Goal: Information Seeking & Learning: Understand process/instructions

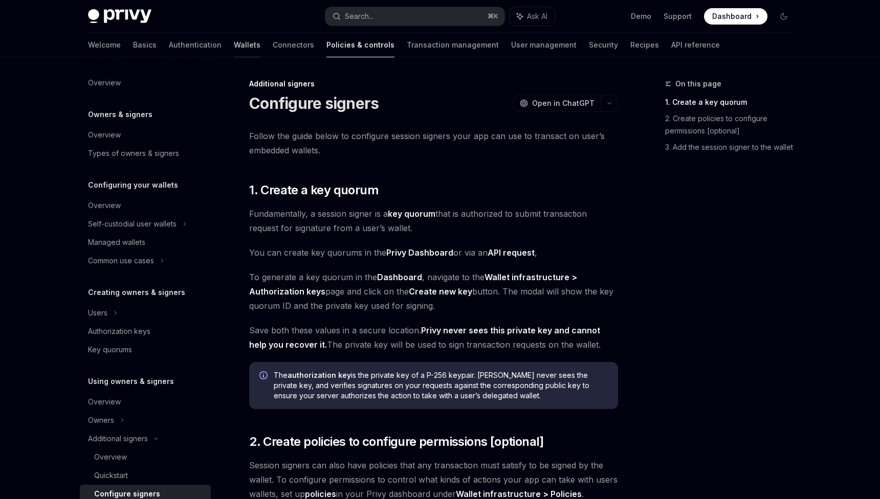
click at [234, 34] on link "Wallets" at bounding box center [247, 45] width 27 height 25
type textarea "*"
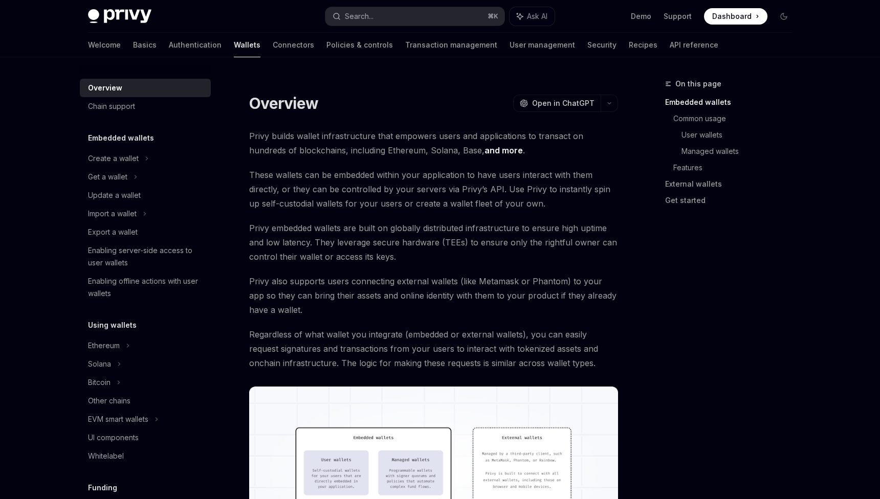
click at [165, 81] on link "Overview" at bounding box center [145, 88] width 131 height 18
click at [418, 12] on button "Search... ⌘ K" at bounding box center [414, 16] width 179 height 18
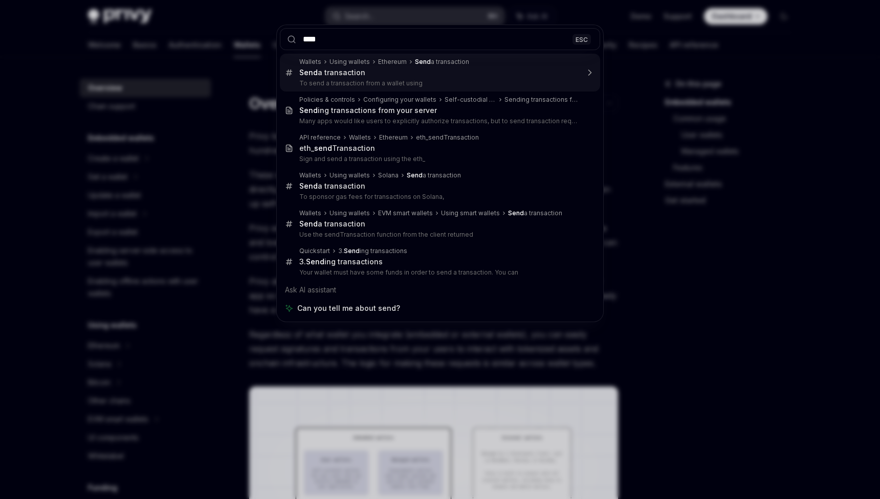
type input "*****"
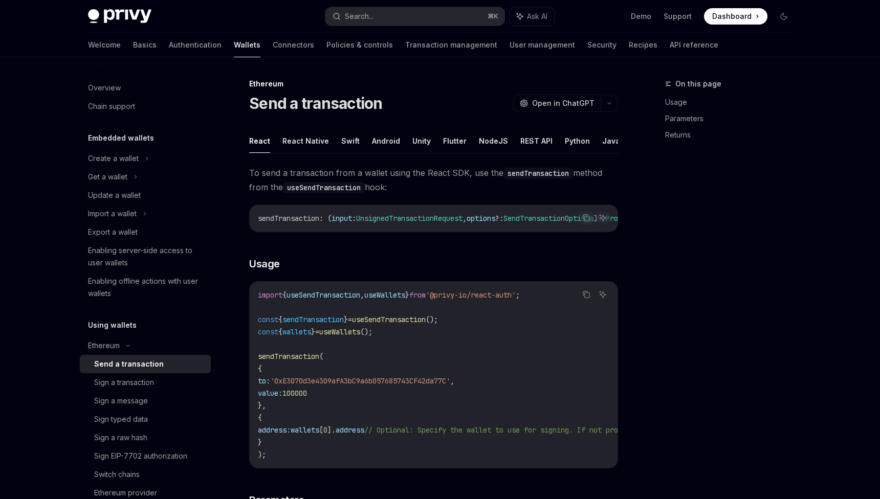
scroll to position [57, 0]
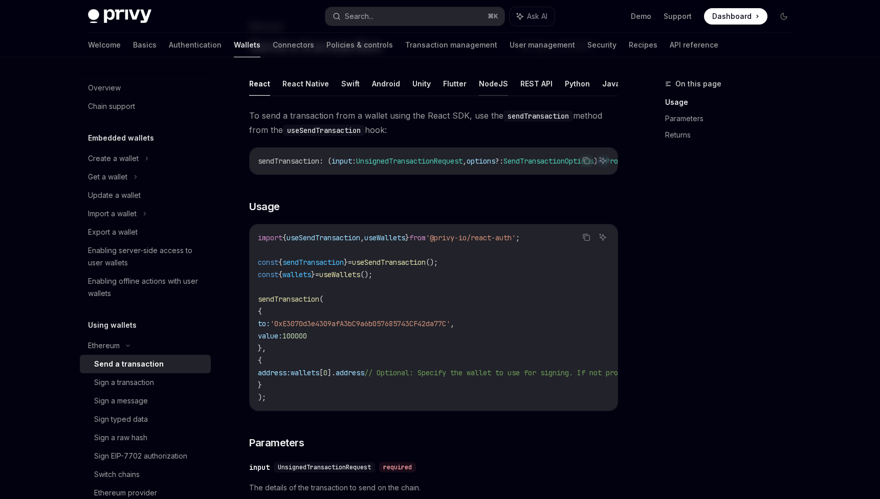
click at [495, 85] on button "NodeJS" at bounding box center [493, 84] width 29 height 24
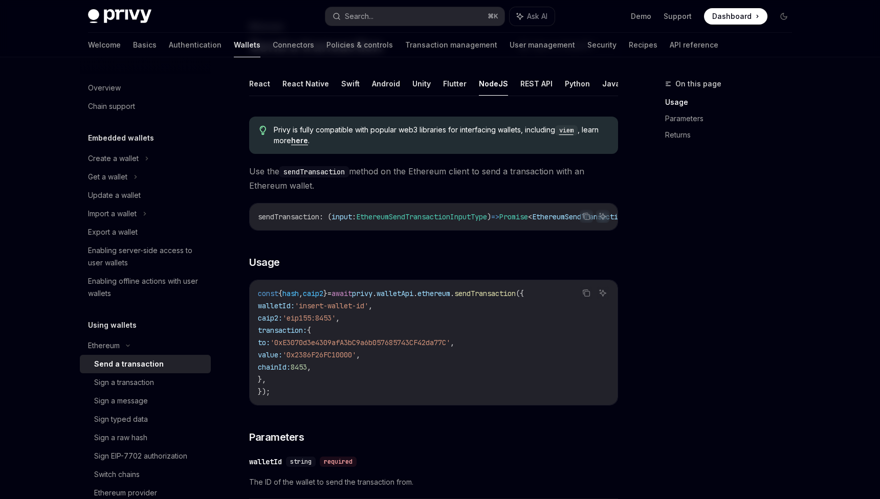
click at [300, 139] on link "here" at bounding box center [299, 140] width 17 height 9
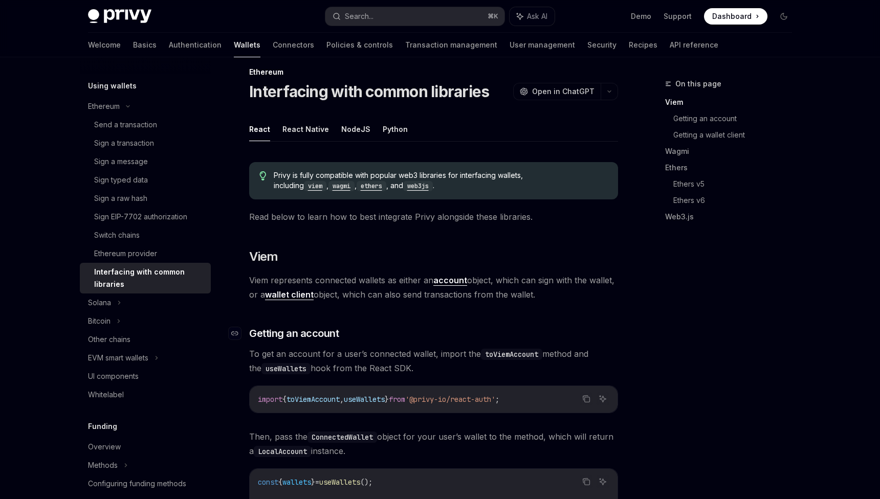
scroll to position [10, 0]
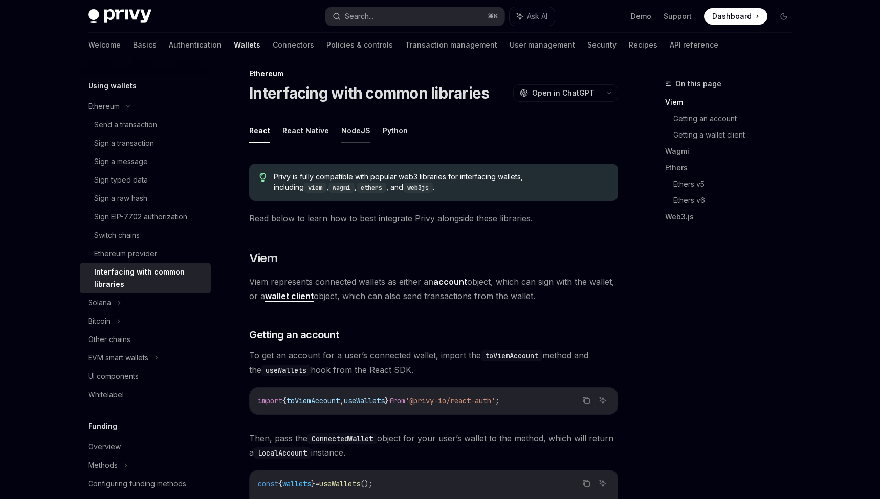
click at [360, 133] on button "NodeJS" at bounding box center [355, 131] width 29 height 24
type textarea "*"
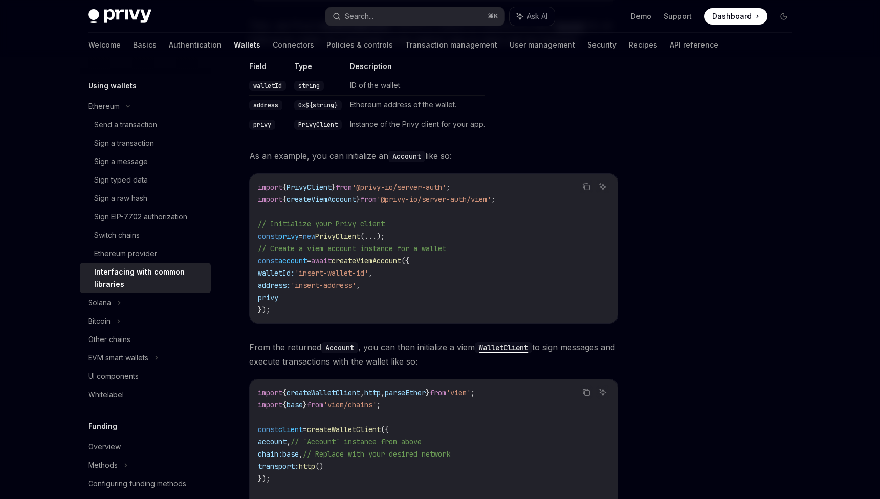
scroll to position [270, 0]
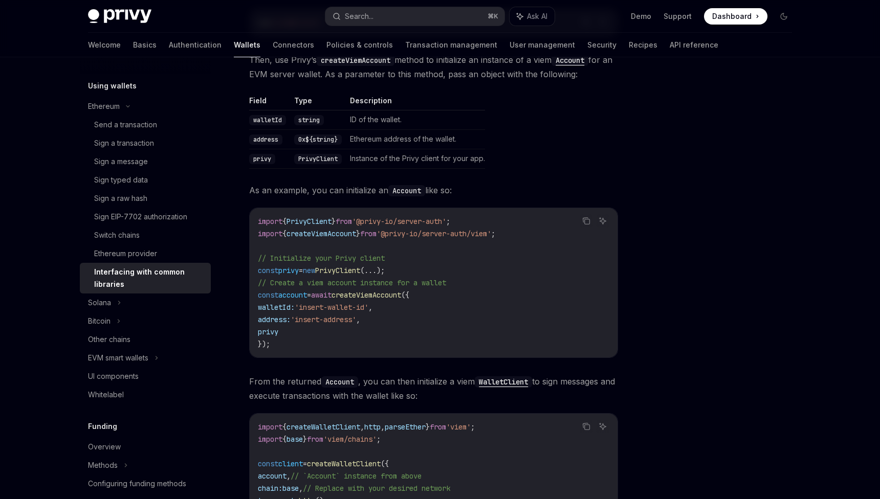
click at [354, 229] on span "createViemAccount" at bounding box center [321, 233] width 70 height 9
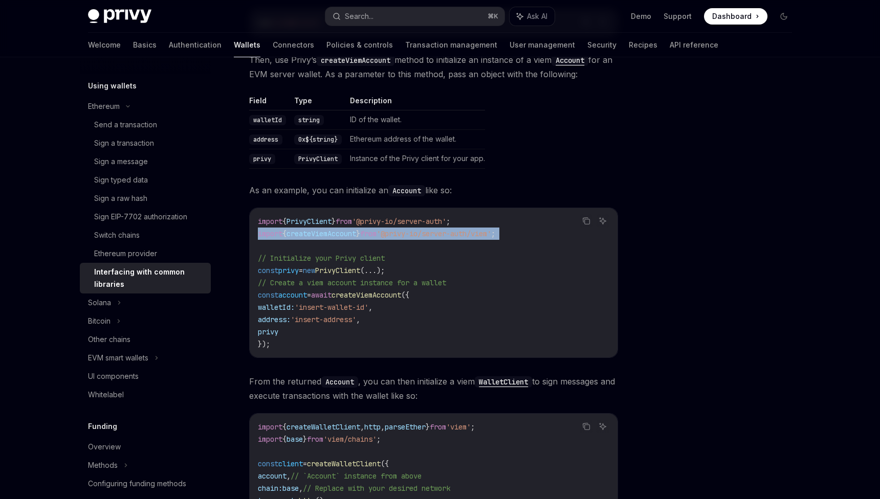
click at [354, 229] on span "createViemAccount" at bounding box center [321, 233] width 70 height 9
copy code "import { createViemAccount } from '@privy-io/server-auth/viem' ;"
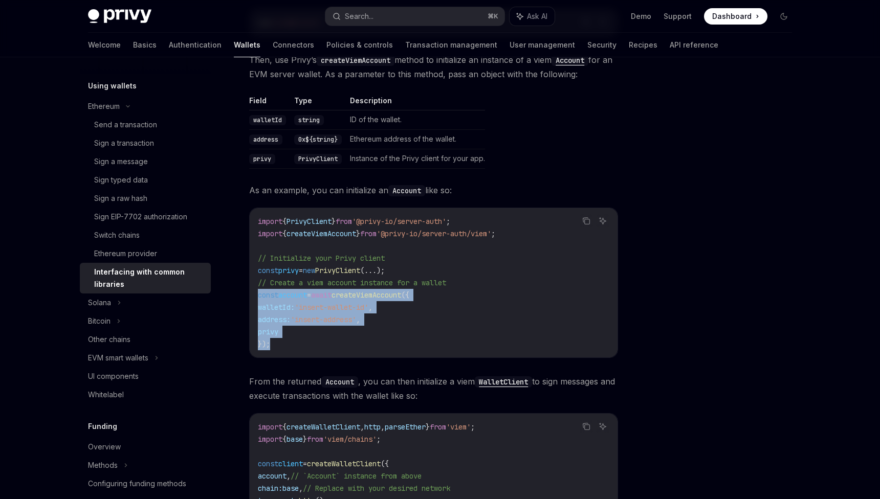
drag, startPoint x: 312, startPoint y: 326, endPoint x: 251, endPoint y: 285, distance: 73.3
click at [251, 285] on div "import { PrivyClient } from '@privy-io/server-auth' ; import { createViemAccoun…" at bounding box center [434, 282] width 368 height 149
copy code "const account = await createViemAccount ({ walletId: 'insert-wallet-id' , addre…"
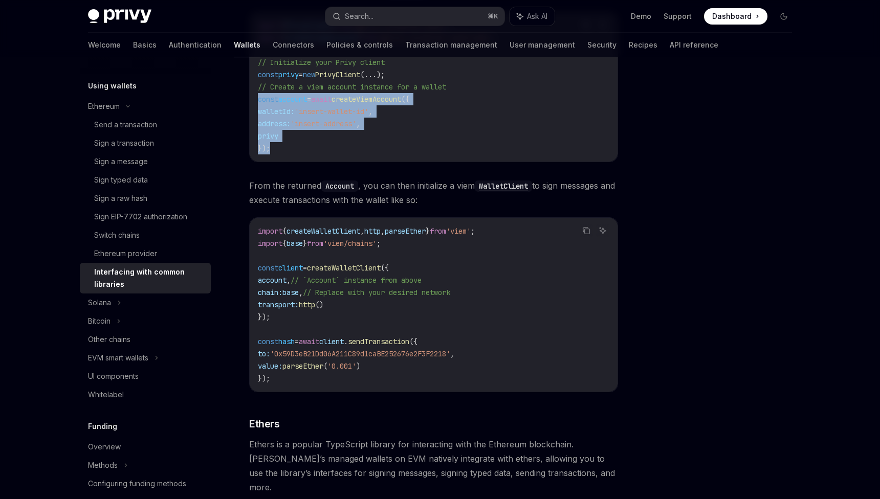
scroll to position [466, 0]
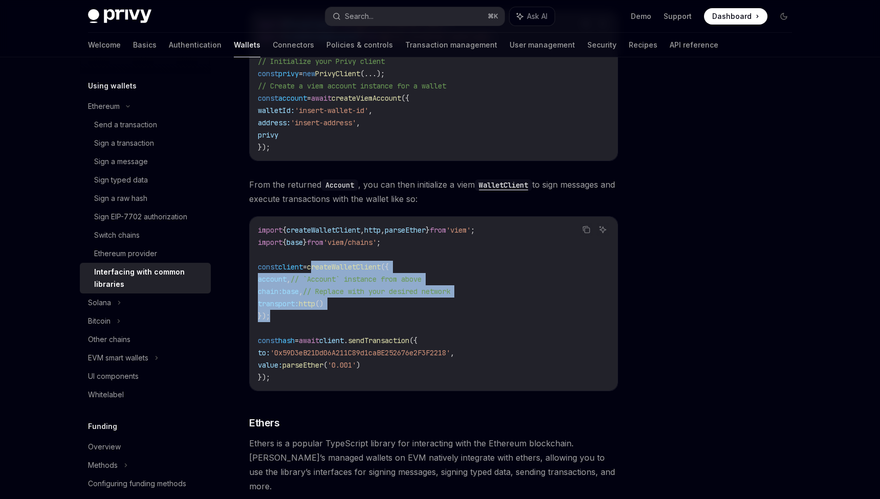
drag, startPoint x: 281, startPoint y: 299, endPoint x: 323, endPoint y: 256, distance: 60.0
click at [323, 256] on code "import { createWalletClient , http , parseEther } from 'viem' ; import { base }…" at bounding box center [433, 304] width 351 height 160
copy code "createWalletClient ({ account , // `Account` instance from above chain: base , …"
